Goal: Check status

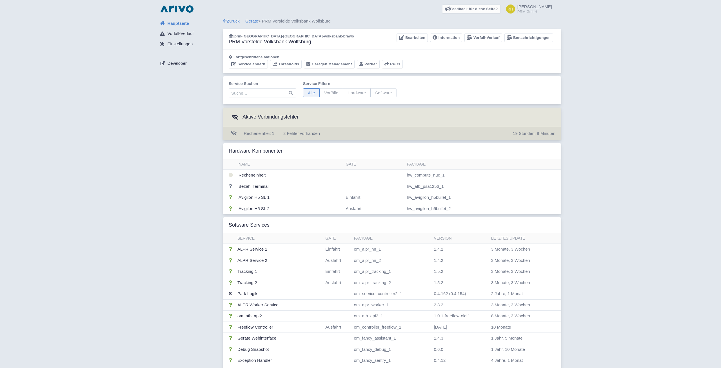
click at [288, 133] on span "2 Fehler vorhanden" at bounding box center [301, 133] width 37 height 5
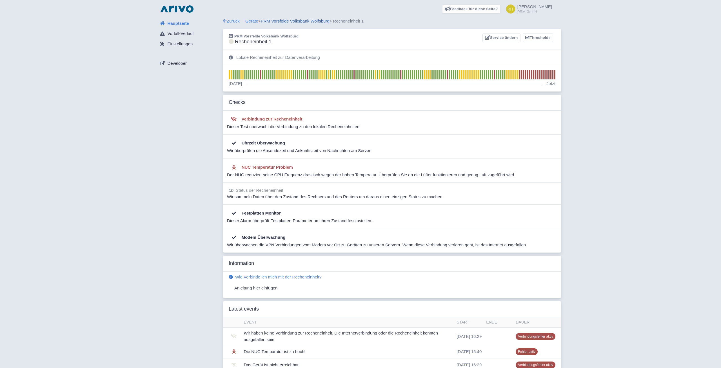
click at [283, 21] on link "PRM Vorsfelde Volksbank Wolfsburg" at bounding box center [295, 21] width 69 height 5
